Goal: Check status: Check status

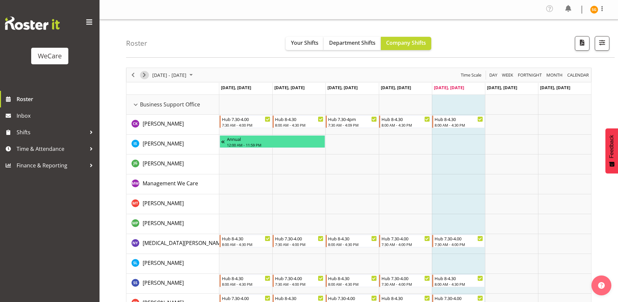
click at [146, 74] on span "Next" at bounding box center [144, 75] width 8 height 8
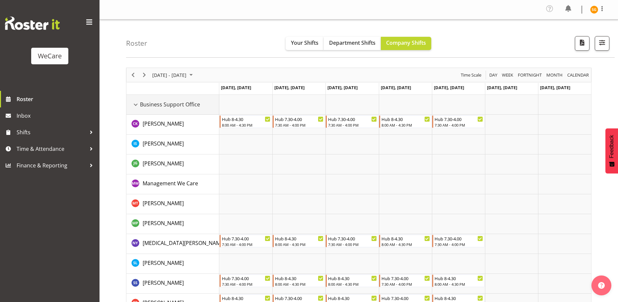
click at [136, 105] on div "Business Support Office resource" at bounding box center [135, 104] width 9 height 9
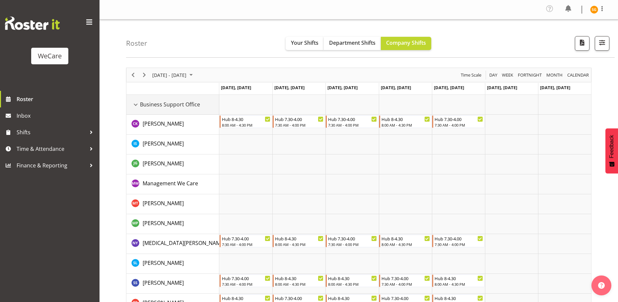
click at [134, 104] on div "Business Support Office resource" at bounding box center [135, 104] width 9 height 9
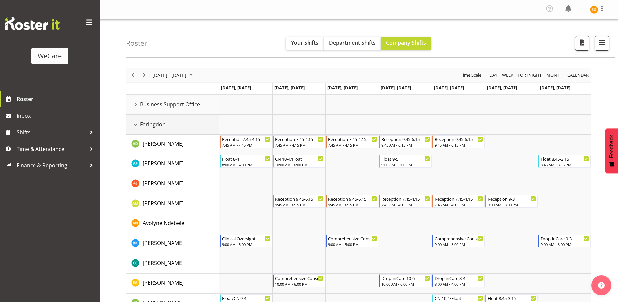
drag, startPoint x: 138, startPoint y: 124, endPoint x: 139, endPoint y: 148, distance: 23.9
click at [138, 124] on div "Faringdon resource" at bounding box center [135, 124] width 9 height 9
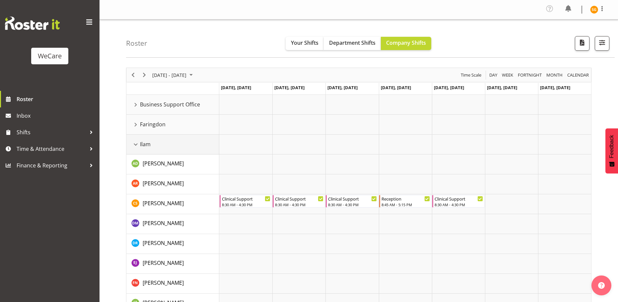
click at [136, 147] on div "Ilam resource" at bounding box center [135, 144] width 9 height 9
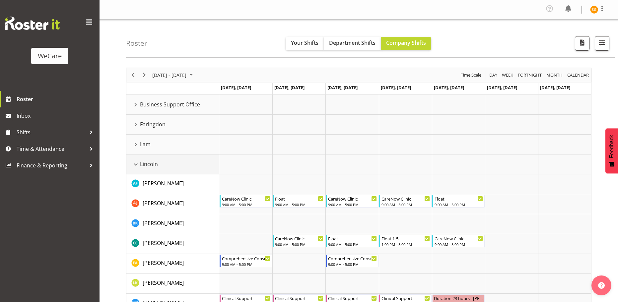
click at [135, 165] on div "Lincoln resource" at bounding box center [135, 164] width 9 height 9
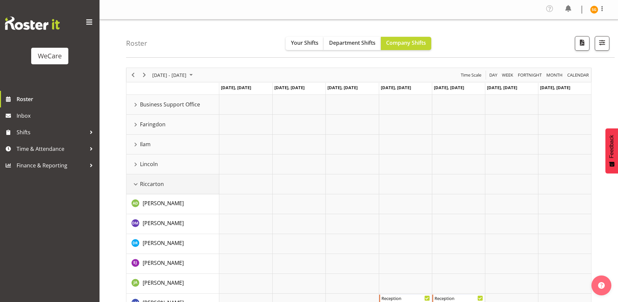
click at [134, 183] on div "Riccarton resource" at bounding box center [135, 184] width 9 height 9
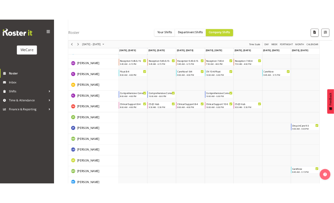
scroll to position [255, 0]
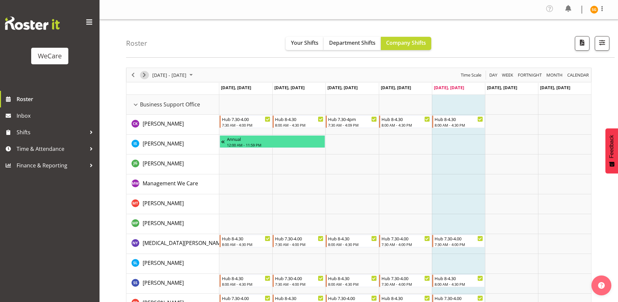
click at [142, 75] on span "Next" at bounding box center [144, 75] width 8 height 8
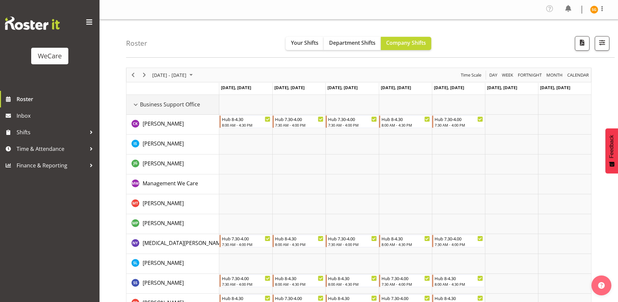
drag, startPoint x: 135, startPoint y: 104, endPoint x: 137, endPoint y: 114, distance: 10.5
click at [135, 104] on div "Business Support Office resource" at bounding box center [135, 104] width 9 height 9
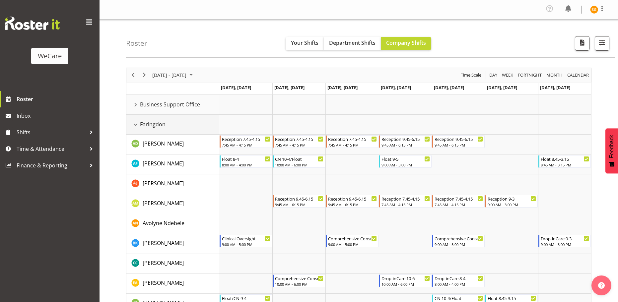
click at [135, 123] on div "Faringdon resource" at bounding box center [135, 124] width 9 height 9
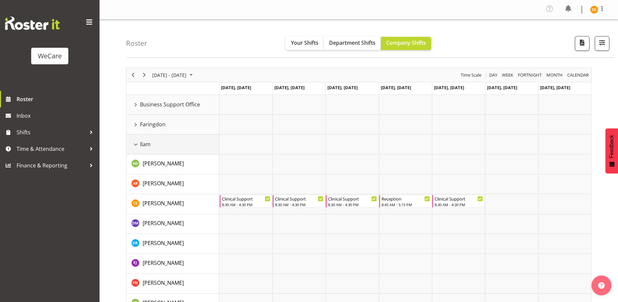
click at [135, 145] on div "Ilam resource" at bounding box center [135, 144] width 9 height 9
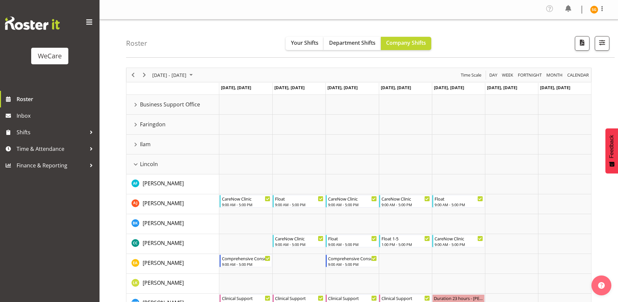
click at [0, 0] on div "Timeline Week of September 12, 2025" at bounding box center [0, 0] width 0 height 0
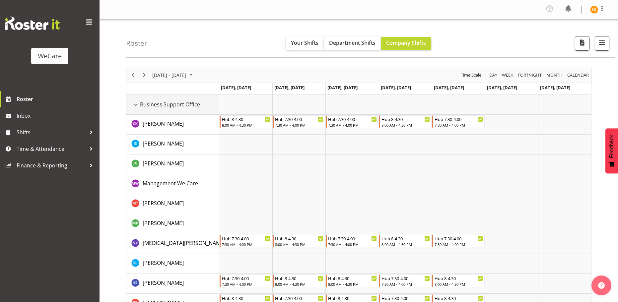
drag, startPoint x: 134, startPoint y: 101, endPoint x: 136, endPoint y: 115, distance: 14.4
click at [134, 100] on div "Business Support Office resource" at bounding box center [135, 104] width 9 height 9
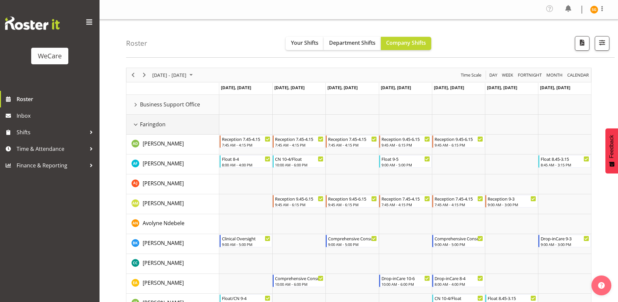
click at [135, 125] on div "Faringdon resource" at bounding box center [135, 124] width 9 height 9
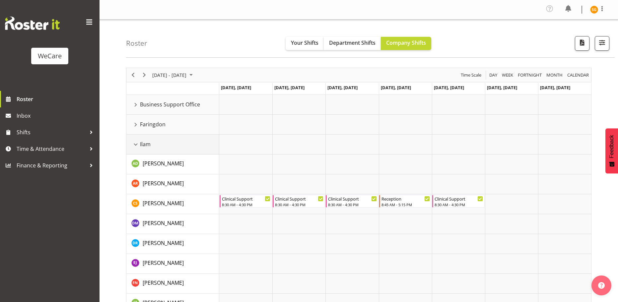
click at [134, 146] on div "Ilam resource" at bounding box center [135, 144] width 9 height 9
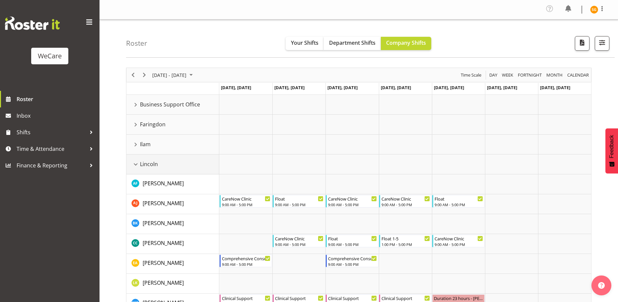
click at [136, 164] on div "Lincoln resource" at bounding box center [135, 164] width 9 height 9
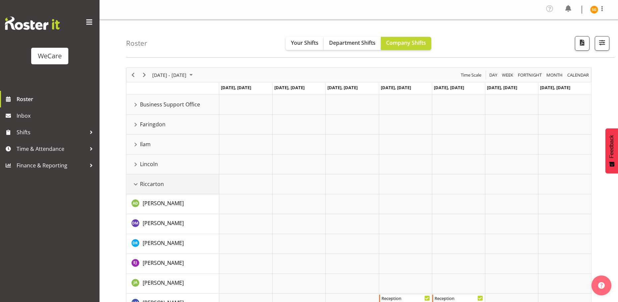
click at [135, 185] on div "Riccarton resource" at bounding box center [135, 184] width 9 height 9
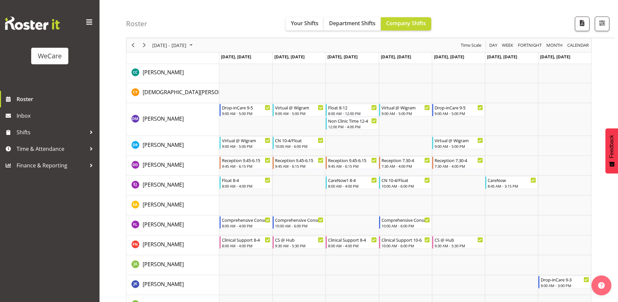
scroll to position [355, 0]
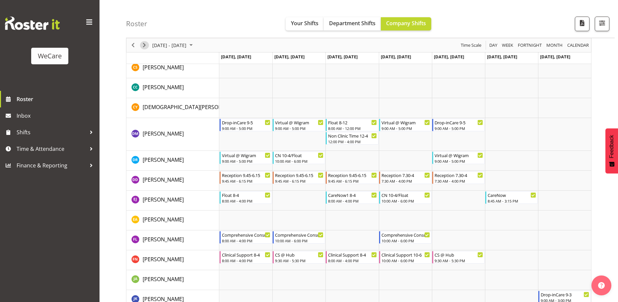
click at [144, 47] on span "Next" at bounding box center [144, 45] width 8 height 8
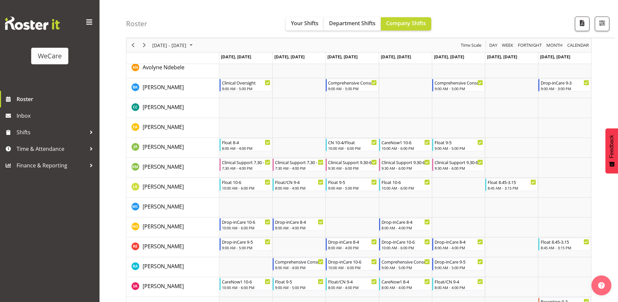
scroll to position [222, 0]
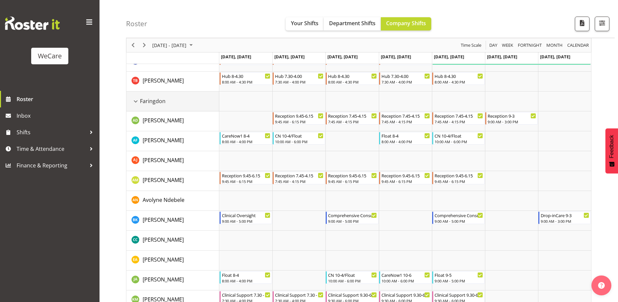
drag, startPoint x: 135, startPoint y: 101, endPoint x: 172, endPoint y: 114, distance: 38.9
click at [135, 101] on div "Faringdon resource" at bounding box center [135, 101] width 9 height 9
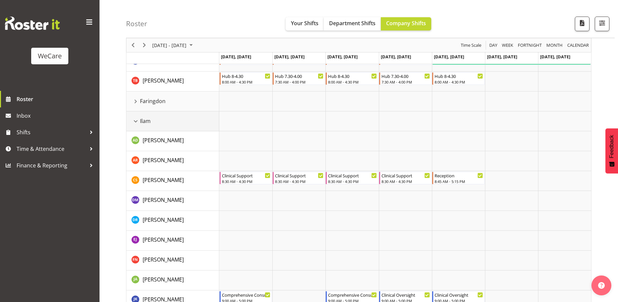
click at [138, 122] on div "Ilam resource" at bounding box center [135, 121] width 9 height 9
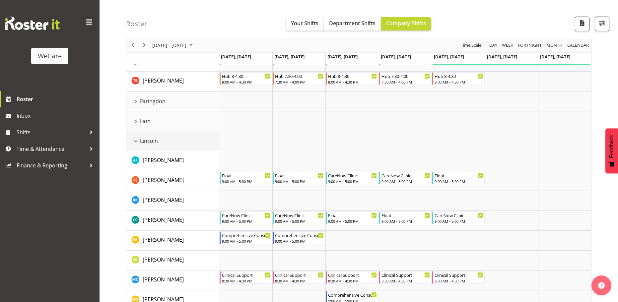
click at [135, 143] on div "Lincoln resource" at bounding box center [135, 141] width 9 height 9
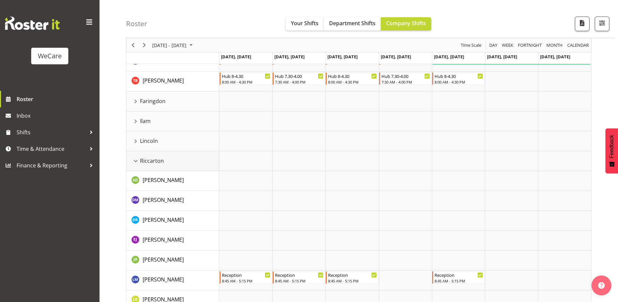
click at [137, 161] on div "Riccarton resource" at bounding box center [135, 161] width 9 height 9
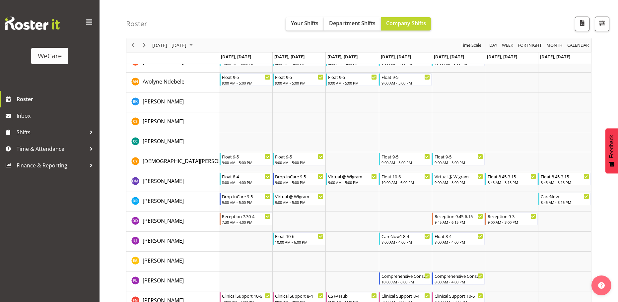
scroll to position [521, 0]
